Goal: Task Accomplishment & Management: Complete application form

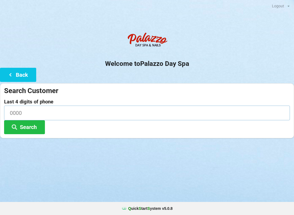
click at [55, 112] on input at bounding box center [147, 113] width 286 height 14
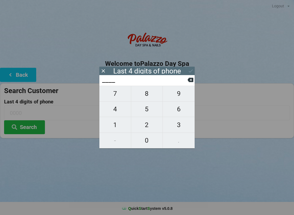
click at [175, 125] on span "3" at bounding box center [179, 124] width 32 height 11
type input "3___"
click at [120, 99] on span "7" at bounding box center [115, 93] width 32 height 11
type input "37__"
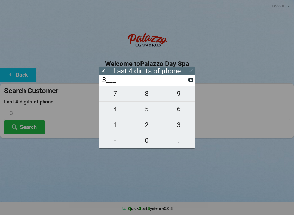
type input "37__"
click at [151, 113] on span "5" at bounding box center [147, 109] width 32 height 11
type input "375_"
click at [151, 111] on span "5" at bounding box center [147, 109] width 32 height 11
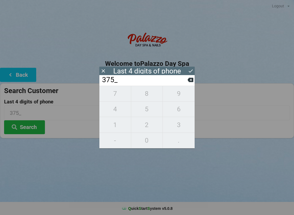
type input "3755"
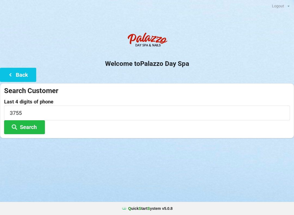
click at [31, 131] on button "Search" at bounding box center [24, 127] width 41 height 14
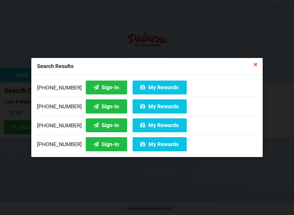
click at [105, 127] on button "Sign-In" at bounding box center [106, 126] width 41 height 14
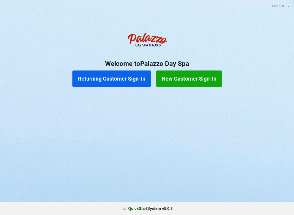
click at [123, 78] on button "Returning Customer Sign-In" at bounding box center [112, 79] width 79 height 16
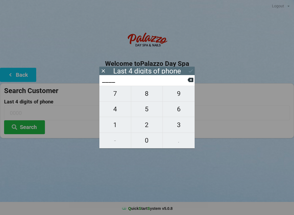
click at [148, 143] on span "0" at bounding box center [147, 140] width 32 height 11
type input "0___"
click at [117, 98] on span "7" at bounding box center [115, 93] width 32 height 11
type input "07__"
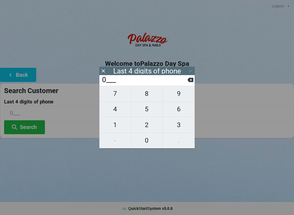
type input "07__"
click at [180, 96] on span "9" at bounding box center [179, 93] width 32 height 11
type input "079_"
click at [150, 111] on span "5" at bounding box center [147, 109] width 32 height 11
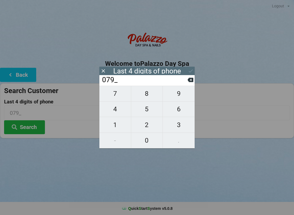
type input "0795"
click at [191, 70] on icon at bounding box center [191, 71] width 6 height 6
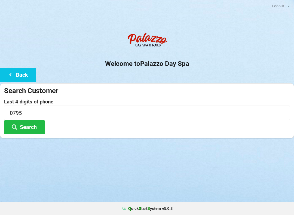
click at [36, 128] on button "Search" at bounding box center [24, 127] width 41 height 14
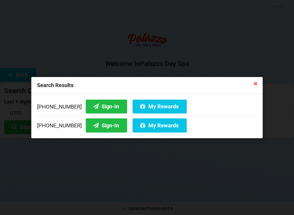
click at [106, 107] on button "Sign-In" at bounding box center [106, 106] width 41 height 14
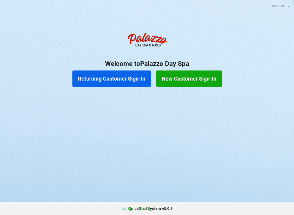
click at [127, 74] on button "Returning Customer Sign-In" at bounding box center [112, 79] width 79 height 16
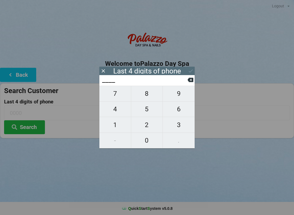
click at [117, 107] on span "4" at bounding box center [115, 109] width 32 height 11
type input "4___"
click at [147, 127] on span "2" at bounding box center [147, 124] width 32 height 11
type input "42__"
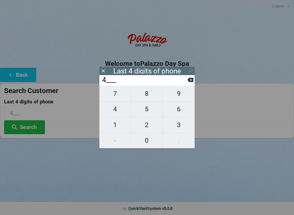
type input "42__"
click at [117, 109] on span "4" at bounding box center [115, 109] width 32 height 11
type input "424_"
click at [192, 82] on icon at bounding box center [191, 80] width 6 height 4
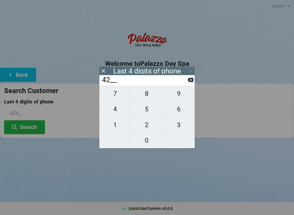
click at [188, 85] on input "42__" at bounding box center [145, 80] width 86 height 9
click at [189, 83] on icon at bounding box center [191, 80] width 6 height 6
click at [186, 85] on input "4___" at bounding box center [145, 80] width 86 height 9
click at [190, 79] on icon at bounding box center [191, 80] width 6 height 6
click at [149, 142] on span "0" at bounding box center [147, 140] width 32 height 11
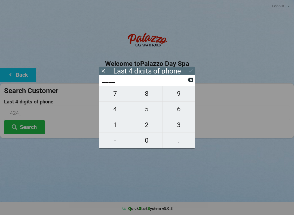
type input "0___"
click at [116, 111] on span "4" at bounding box center [115, 109] width 32 height 11
type input "04__"
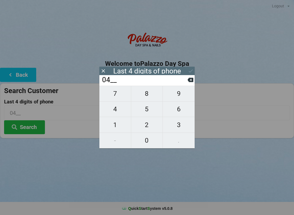
click at [148, 125] on span "2" at bounding box center [147, 124] width 32 height 11
type input "042_"
click at [115, 111] on span "4" at bounding box center [115, 109] width 32 height 11
type input "0424"
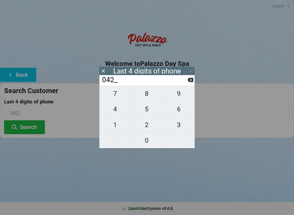
type input "0424"
click at [31, 130] on button "Search" at bounding box center [24, 127] width 41 height 14
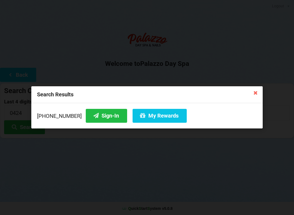
click at [97, 120] on button "Sign-In" at bounding box center [106, 116] width 41 height 14
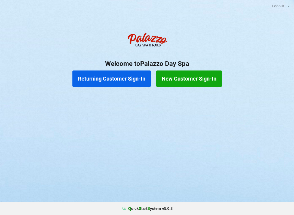
click at [187, 76] on button "New Customer Sign-In" at bounding box center [189, 79] width 66 height 16
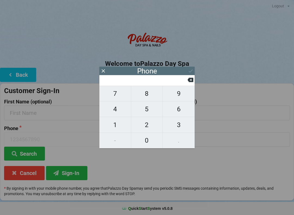
click at [178, 112] on span "6" at bounding box center [179, 109] width 32 height 11
type input "6"
click at [148, 112] on span "5" at bounding box center [147, 109] width 32 height 11
type input "65"
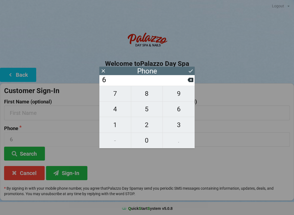
type input "65"
click at [115, 125] on span "1" at bounding box center [115, 124] width 32 height 11
type input "651"
click at [114, 110] on span "4" at bounding box center [115, 109] width 32 height 11
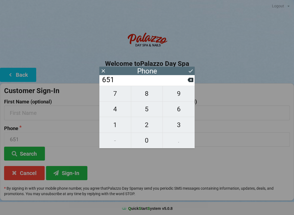
type input "6514"
click at [178, 112] on span "6" at bounding box center [179, 109] width 32 height 11
type input "65146"
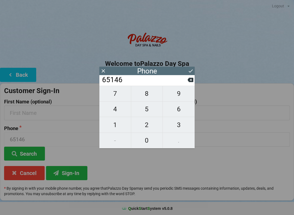
click at [147, 98] on span "8" at bounding box center [147, 93] width 32 height 11
type input "651468"
click at [149, 99] on span "8" at bounding box center [147, 93] width 32 height 11
type input "6514688"
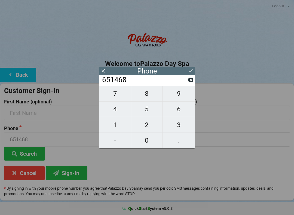
type input "6514688"
click at [146, 127] on span "2" at bounding box center [147, 124] width 32 height 11
type input "65146882"
click at [114, 128] on span "1" at bounding box center [115, 124] width 32 height 11
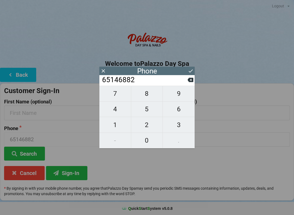
type input "651468821"
click at [150, 144] on span "0" at bounding box center [147, 140] width 32 height 11
type input "6514688210"
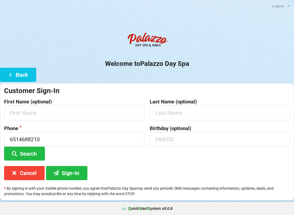
click at [129, 171] on div "Customer Sign-In First Name (optional) Last Name (optional) Phone [PHONE_NUMBER…" at bounding box center [147, 141] width 294 height 117
click at [20, 113] on input "text" at bounding box center [74, 113] width 140 height 14
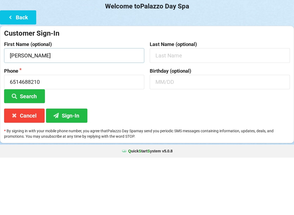
type input "[PERSON_NAME]"
click at [160, 106] on input "text" at bounding box center [220, 113] width 140 height 14
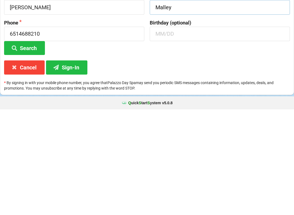
type input "Malley"
click at [59, 171] on icon at bounding box center [56, 173] width 7 height 5
